Goal: Navigation & Orientation: Understand site structure

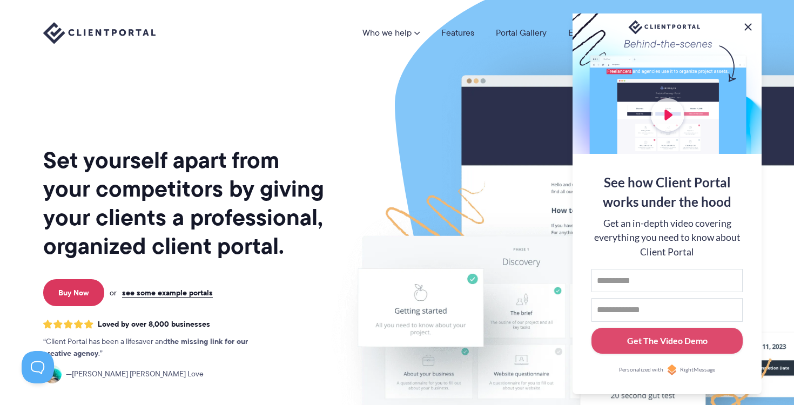
click at [750, 23] on button at bounding box center [747, 27] width 13 height 13
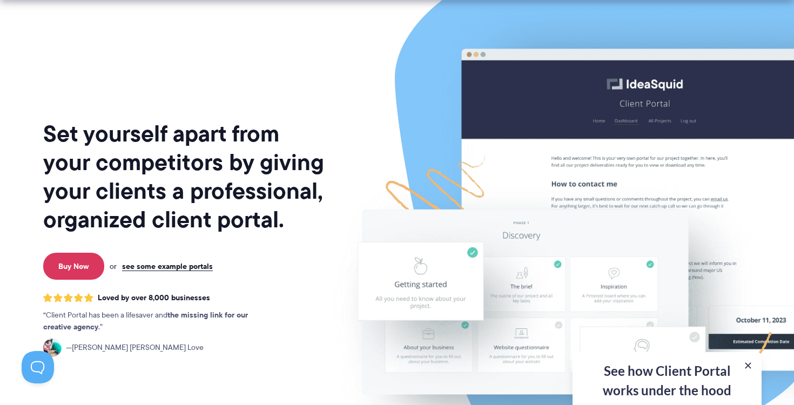
scroll to position [24, 0]
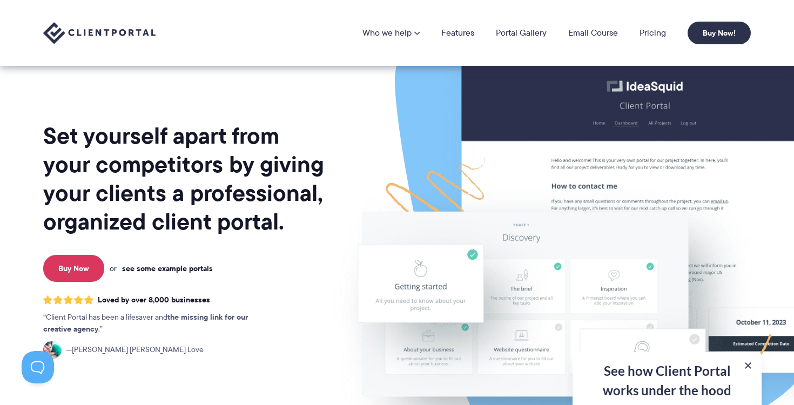
click at [160, 271] on link "see some example portals" at bounding box center [167, 269] width 91 height 10
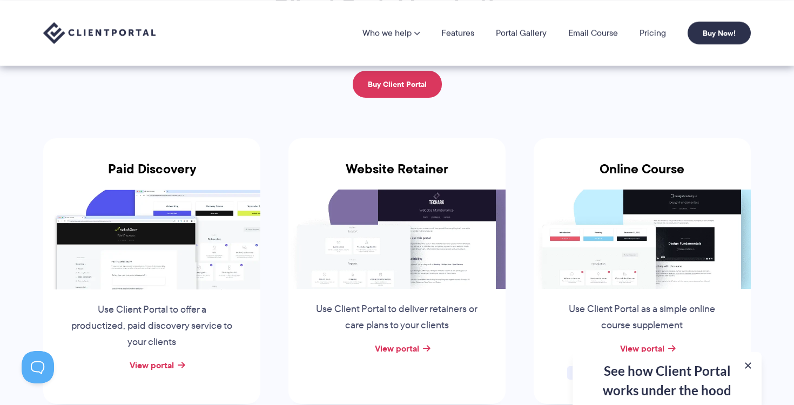
scroll to position [107, 0]
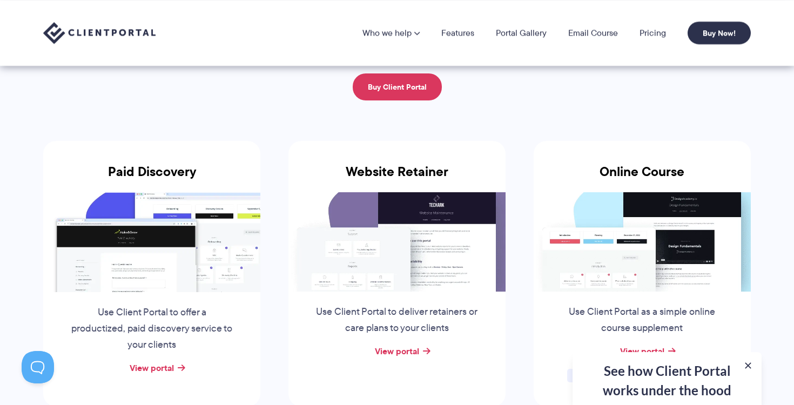
click at [116, 267] on img at bounding box center [151, 241] width 217 height 99
click at [149, 370] on link "View portal" at bounding box center [152, 367] width 44 height 13
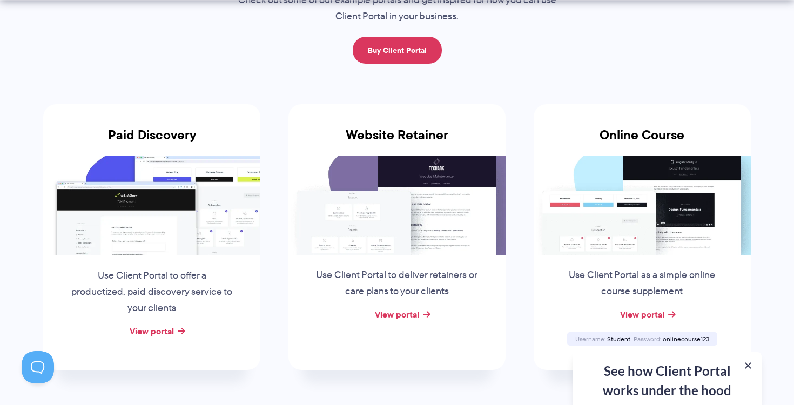
scroll to position [146, 0]
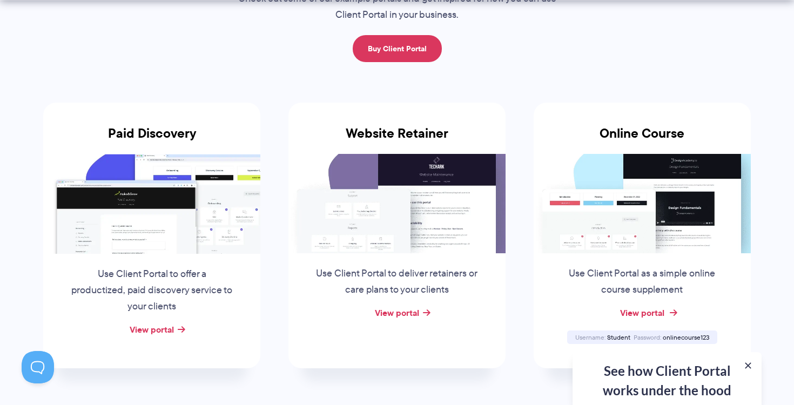
click at [635, 311] on link "View portal" at bounding box center [642, 312] width 44 height 13
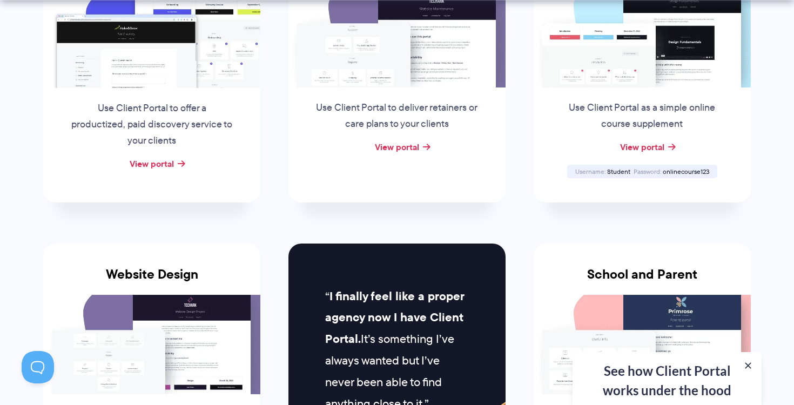
scroll to position [430, 0]
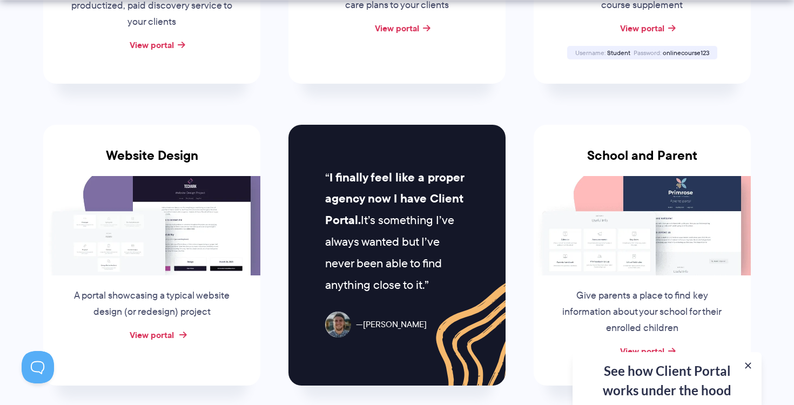
click at [172, 334] on link "View portal" at bounding box center [152, 334] width 44 height 13
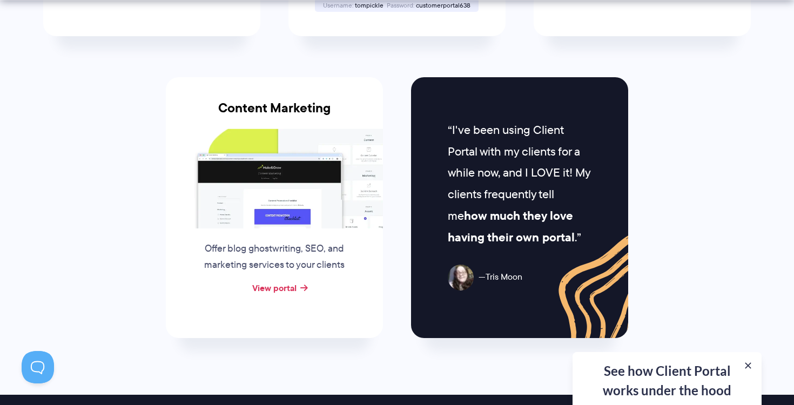
scroll to position [1200, 0]
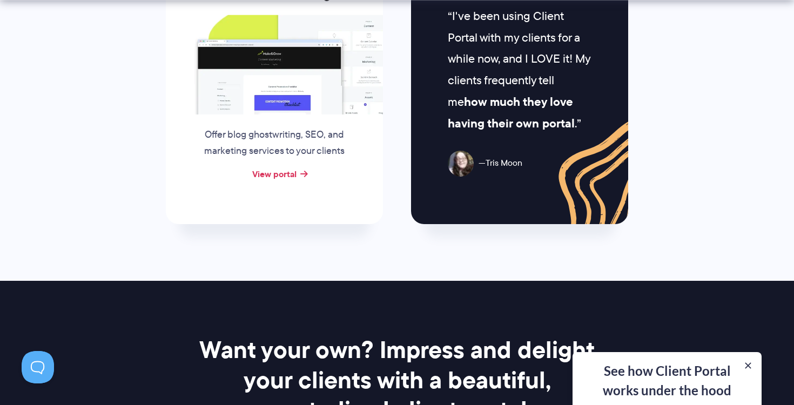
click at [655, 372] on div "See how Client Portal works under the hood Get an in-depth video covering every…" at bounding box center [666, 378] width 189 height 53
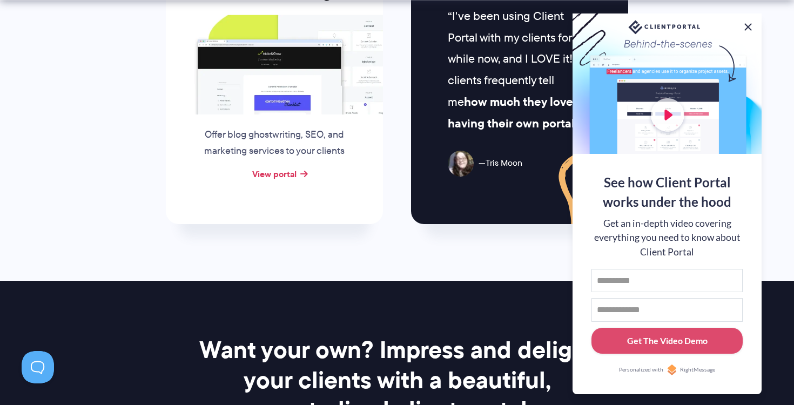
click at [747, 24] on button at bounding box center [747, 27] width 13 height 13
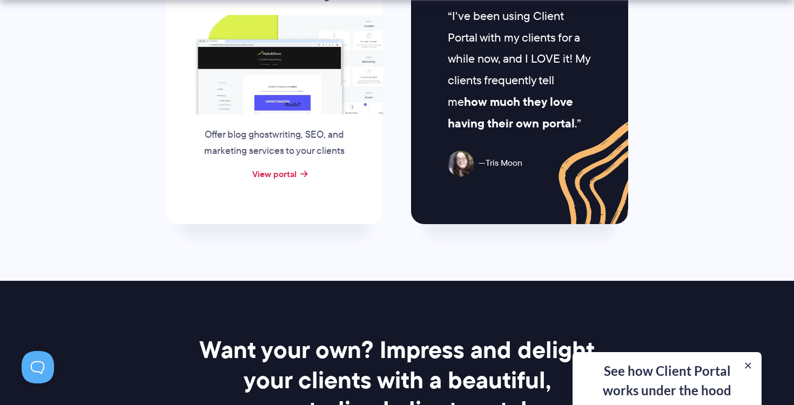
scroll to position [1656, 0]
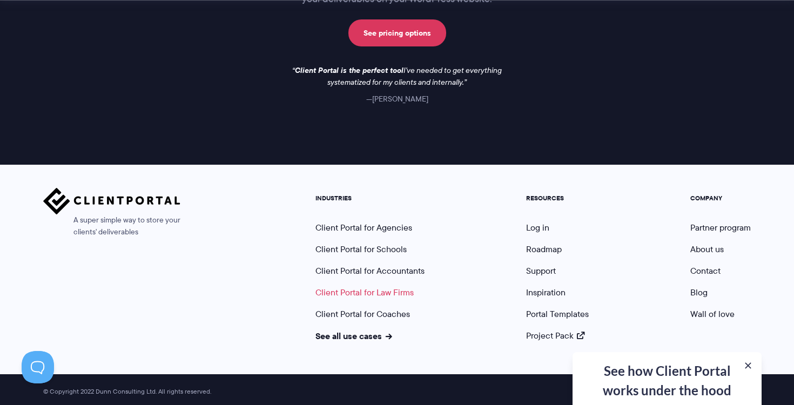
click at [372, 289] on link "Client Portal for Law Firms" at bounding box center [364, 292] width 98 height 12
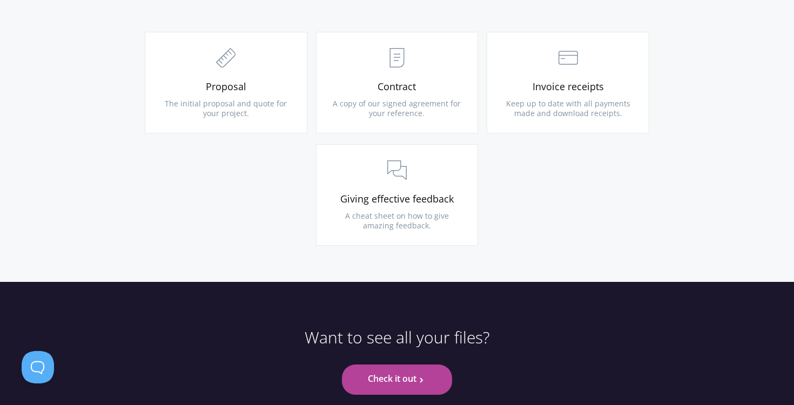
scroll to position [1253, 0]
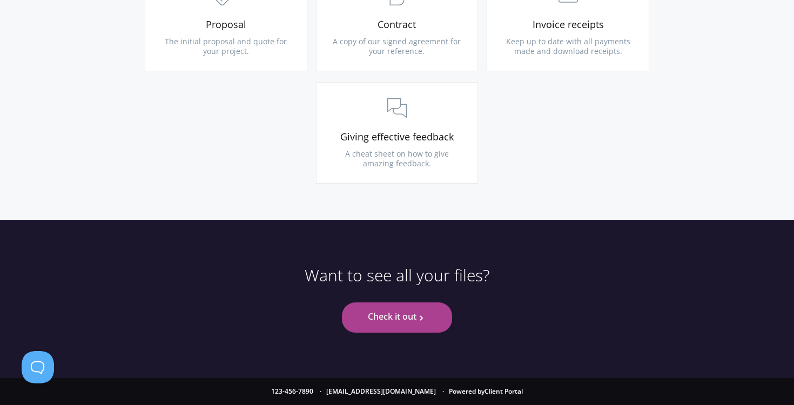
click at [399, 317] on link "Check it out .st0{fill:none;stroke:#000000;stroke-width:2;stroke-miterlimit:10;…" at bounding box center [397, 317] width 110 height 30
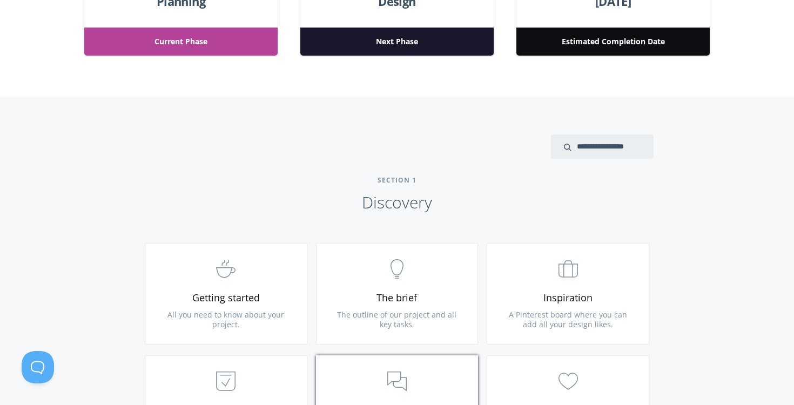
scroll to position [621, 0]
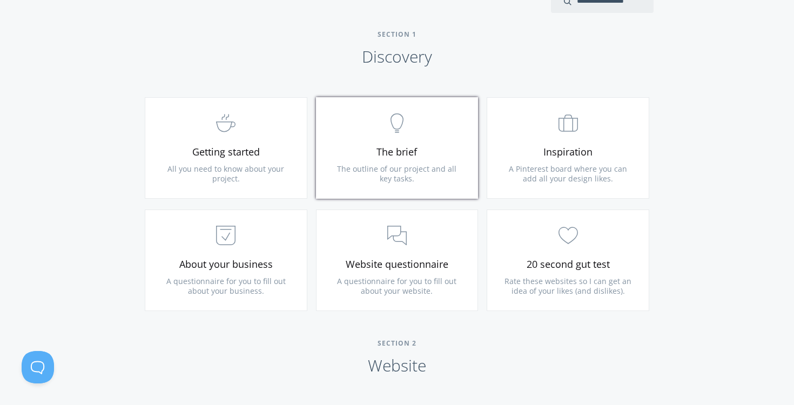
click at [437, 172] on span "The outline of our project and all key tasks." at bounding box center [396, 174] width 119 height 20
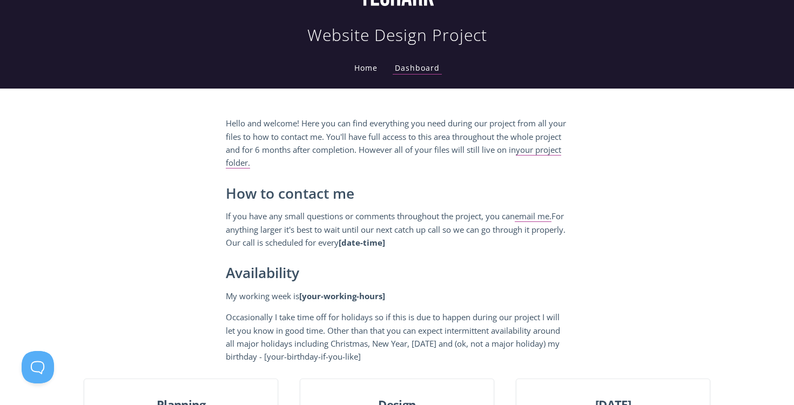
scroll to position [0, 0]
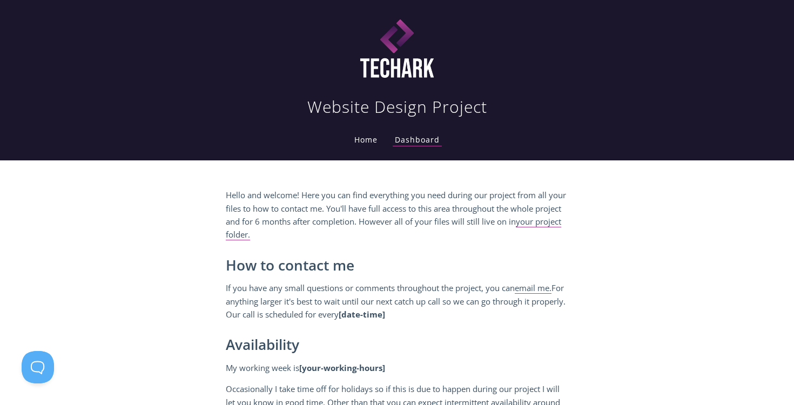
click at [366, 145] on link "Home" at bounding box center [366, 139] width 28 height 10
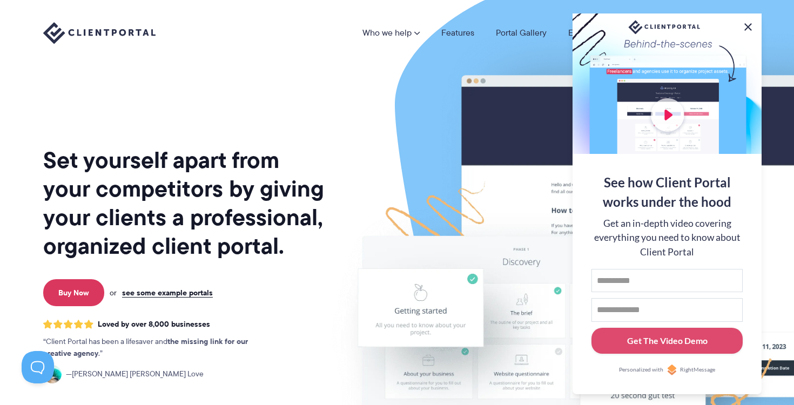
click at [748, 25] on button at bounding box center [747, 27] width 13 height 13
